Goal: Task Accomplishment & Management: Manage account settings

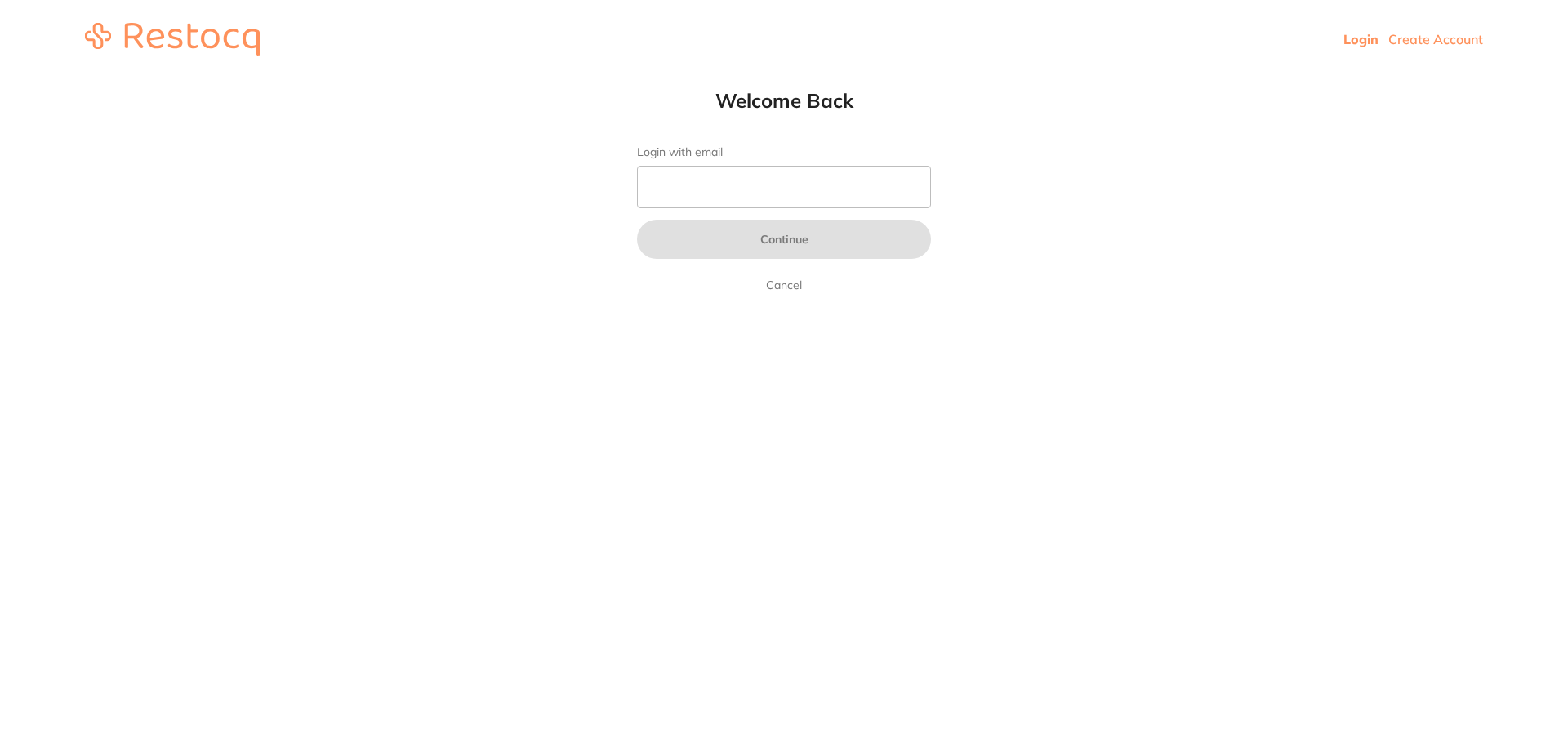
click at [769, 210] on form "Login with email Continue Cancel" at bounding box center [784, 220] width 294 height 149
click at [780, 194] on input "Login with email" at bounding box center [784, 187] width 294 height 43
type input "[EMAIL_ADDRESS][DOMAIN_NAME]"
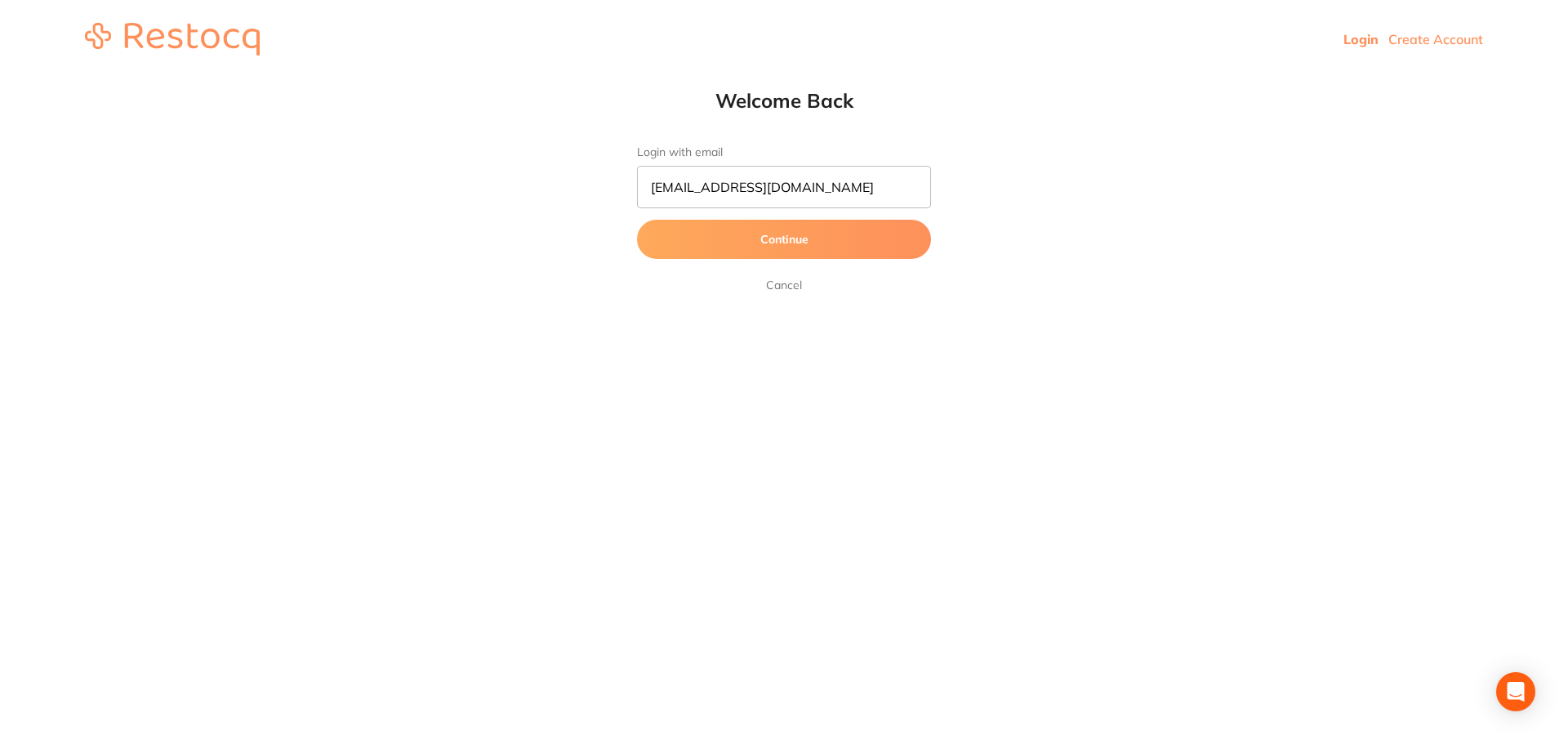
click at [807, 231] on button "Continue" at bounding box center [784, 239] width 294 height 39
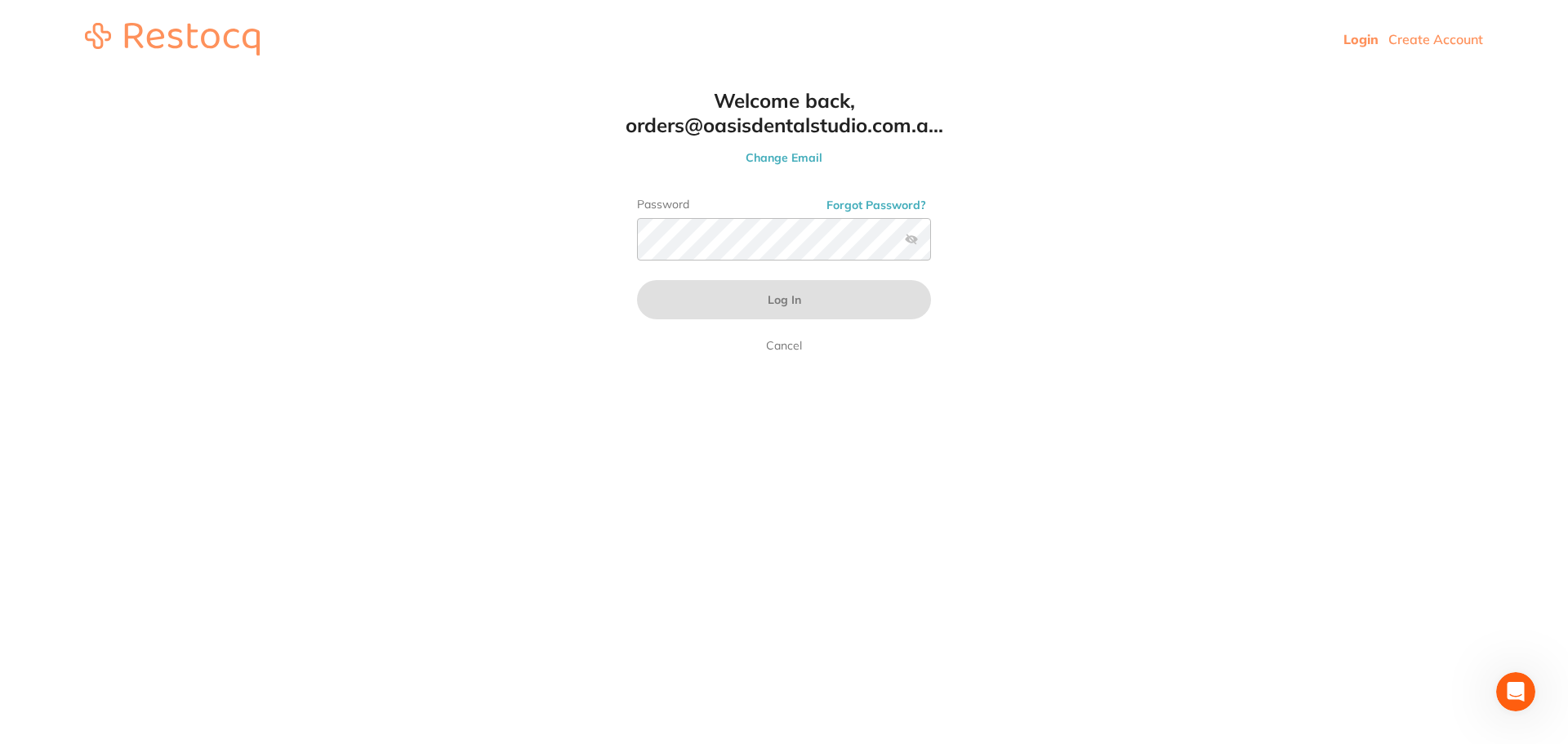
click at [1064, 79] on html "Login Create Account Welcome Back Login with email [EMAIL_ADDRESS][DOMAIN_NAME]…" at bounding box center [784, 39] width 1568 height 79
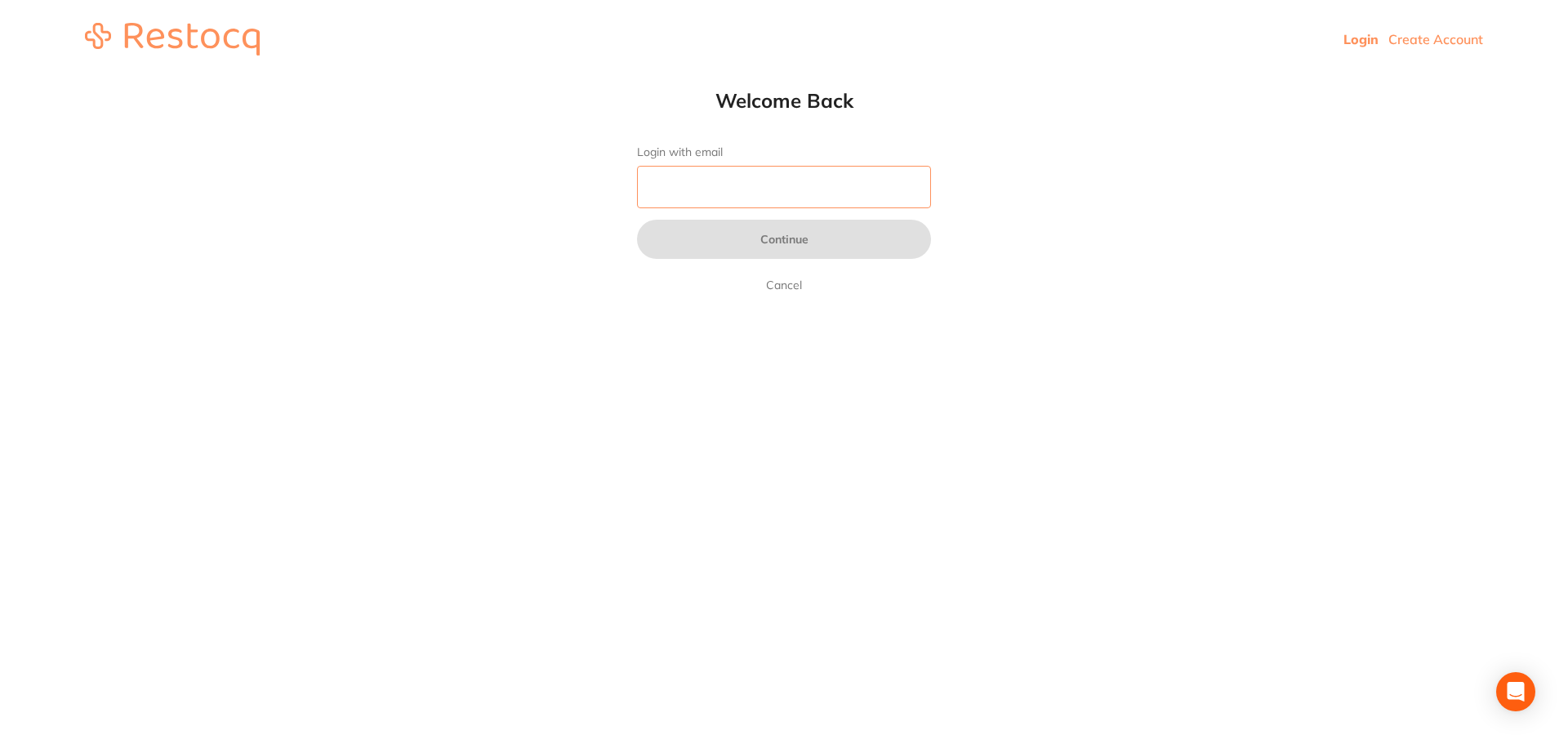
click at [696, 185] on input "Login with email" at bounding box center [784, 187] width 294 height 43
type input "[EMAIL_ADDRESS][DOMAIN_NAME]"
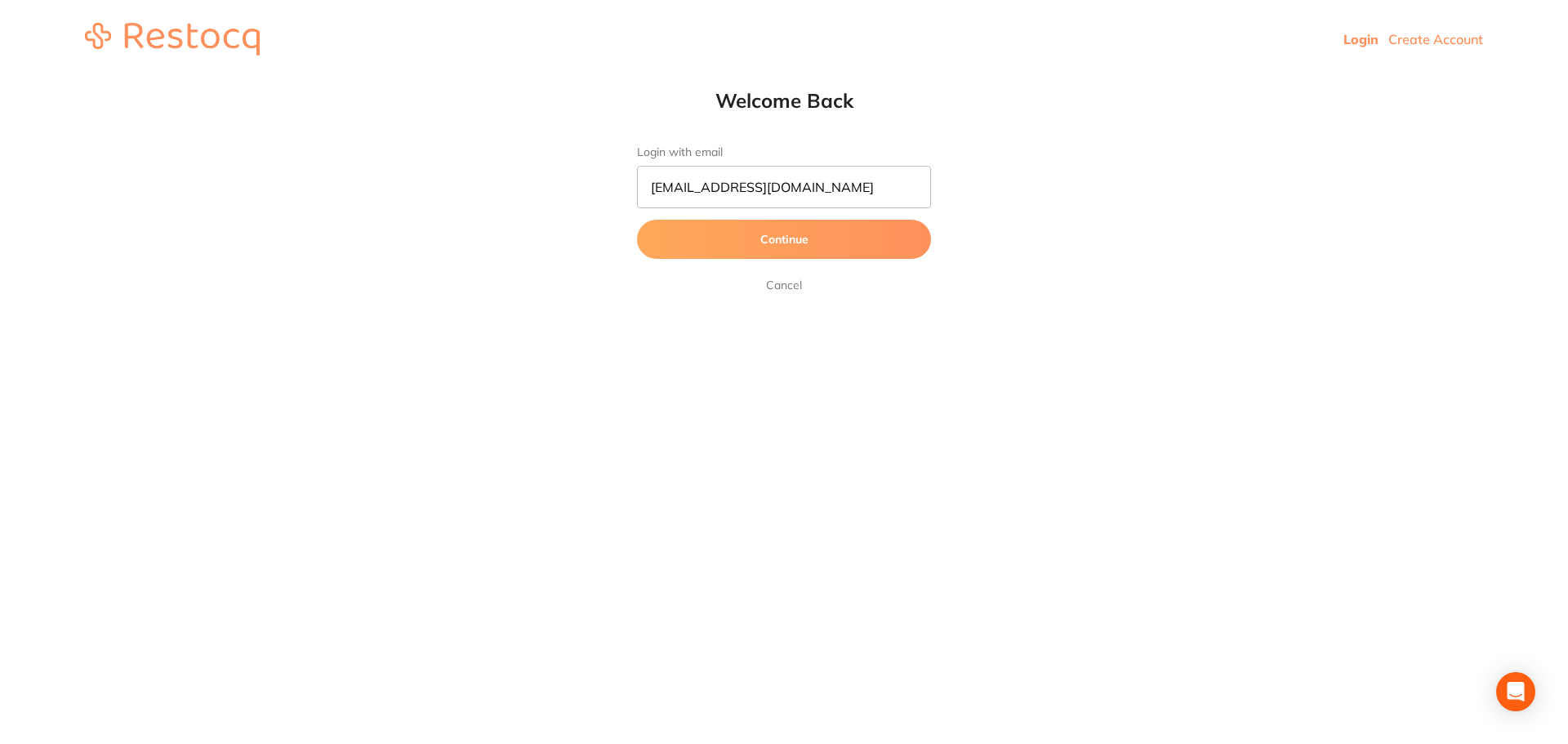
click at [759, 240] on button "Continue" at bounding box center [784, 239] width 294 height 39
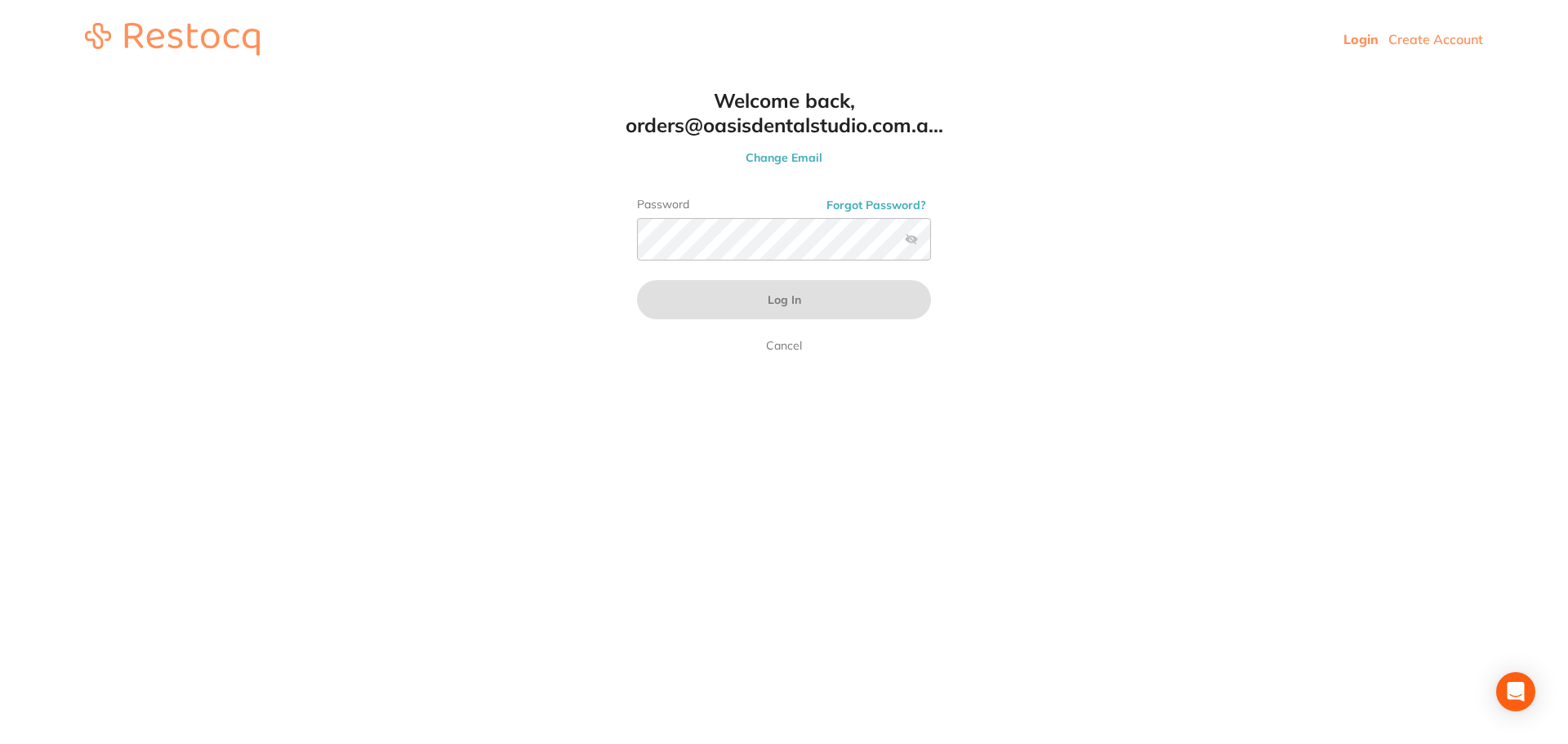
click at [797, 154] on button "Change Email" at bounding box center [784, 157] width 360 height 15
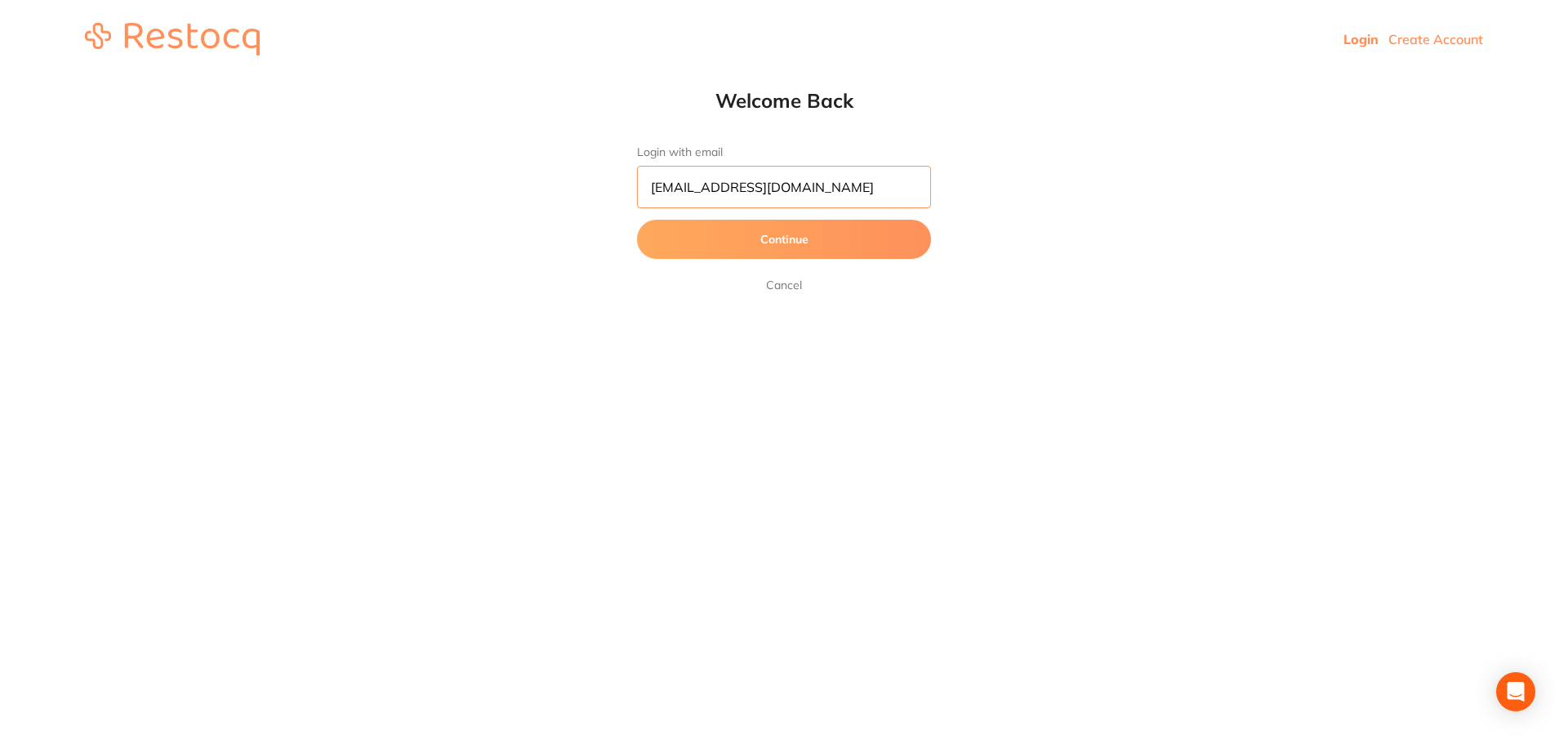
click at [891, 186] on input "[EMAIL_ADDRESS][DOMAIN_NAME]" at bounding box center [784, 187] width 294 height 43
drag, startPoint x: 890, startPoint y: 186, endPoint x: 442, endPoint y: 144, distance: 450.0
click at [442, 79] on html "Login Create Account Welcome Back Login with email [EMAIL_ADDRESS][DOMAIN_NAME]…" at bounding box center [784, 39] width 1568 height 79
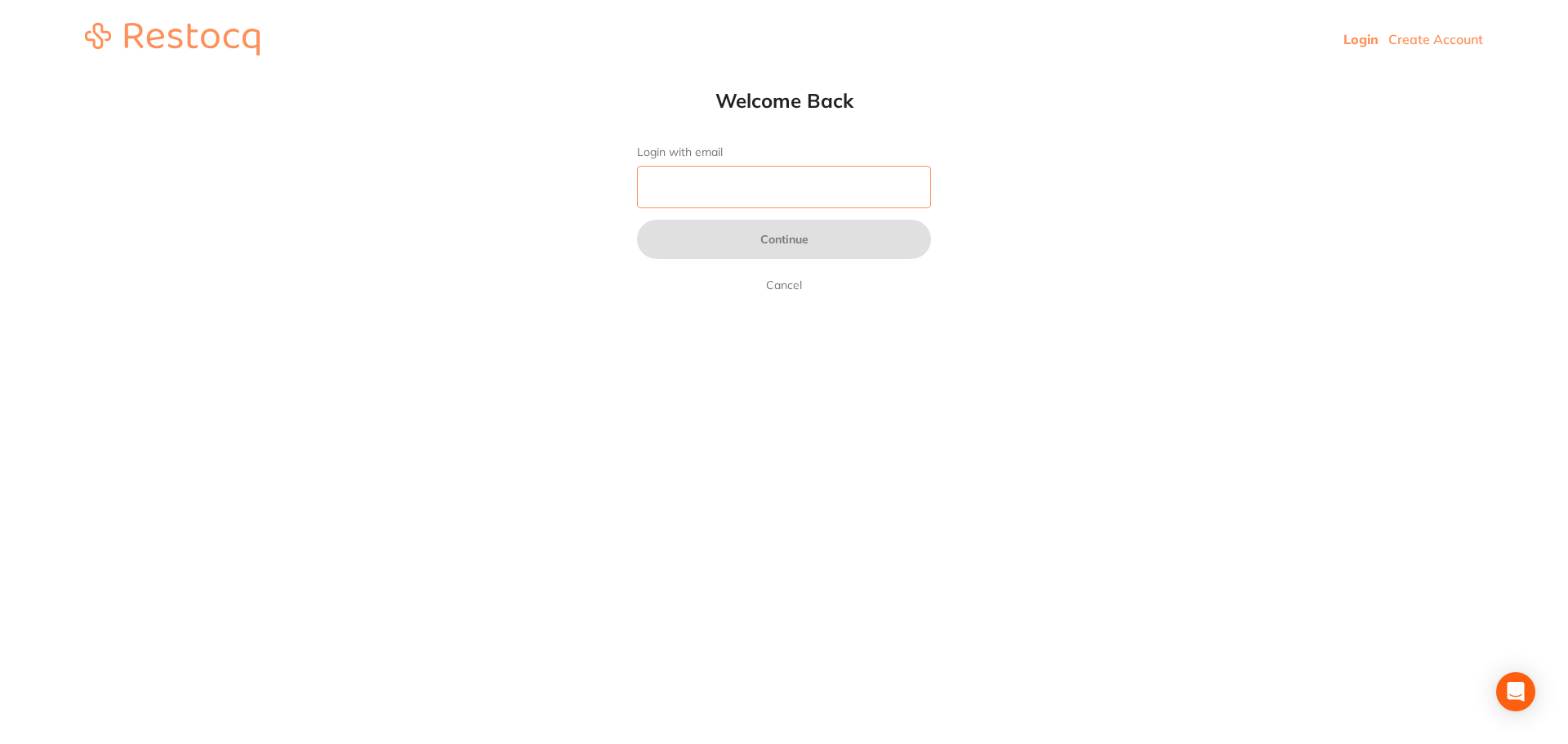
click at [780, 195] on input "Login with email" at bounding box center [784, 187] width 294 height 43
type input "[EMAIL_ADDRESS][DOMAIN_NAME]"
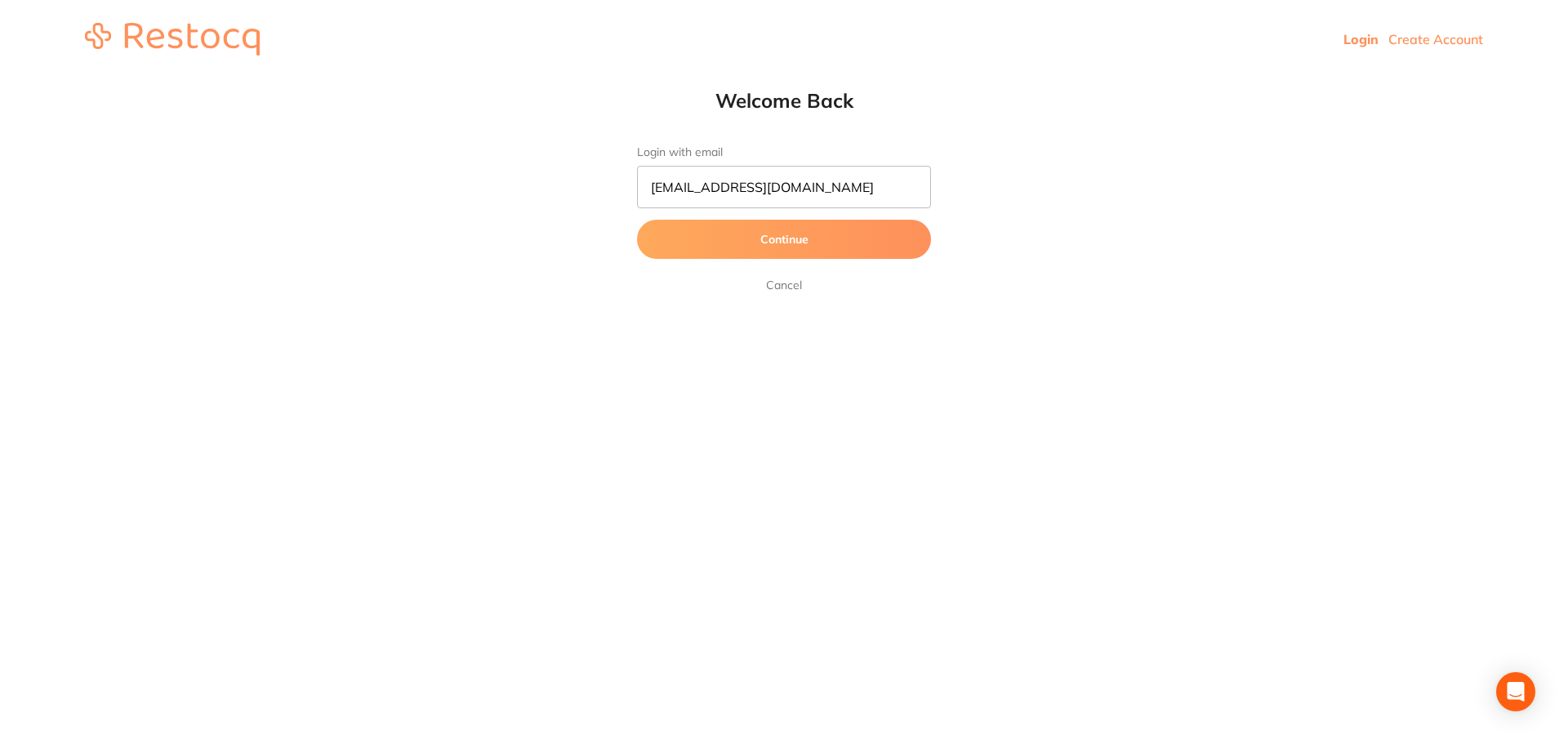
click at [761, 234] on button "Continue" at bounding box center [784, 239] width 294 height 39
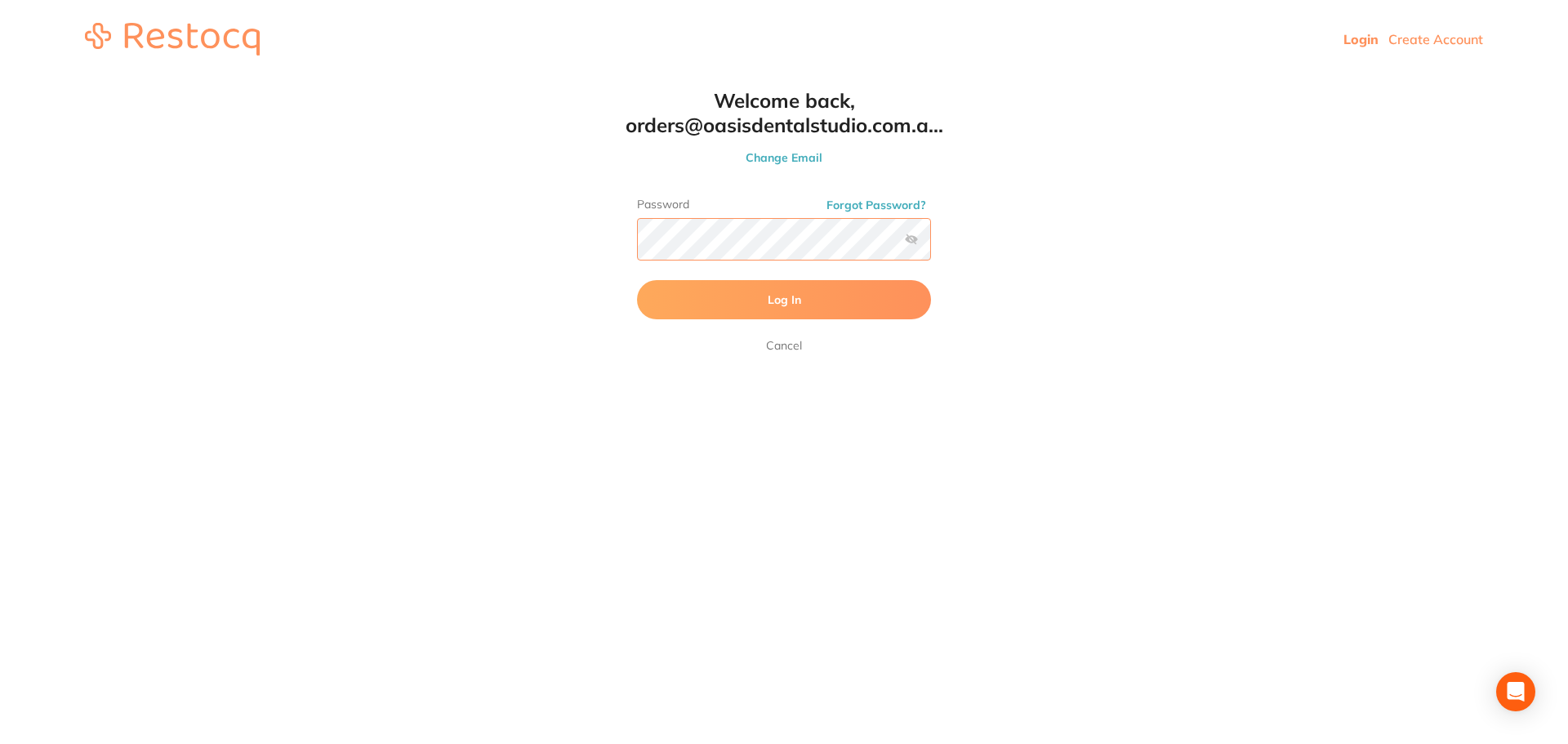
click at [637, 280] on button "Log In" at bounding box center [784, 300] width 294 height 39
